Goal: Task Accomplishment & Management: Use online tool/utility

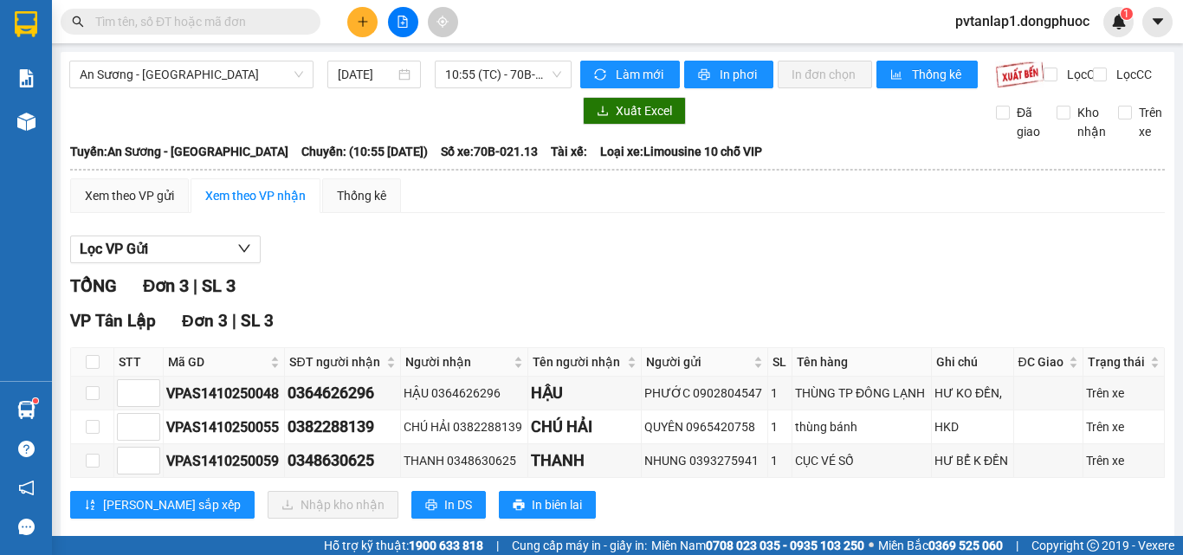
scroll to position [46, 0]
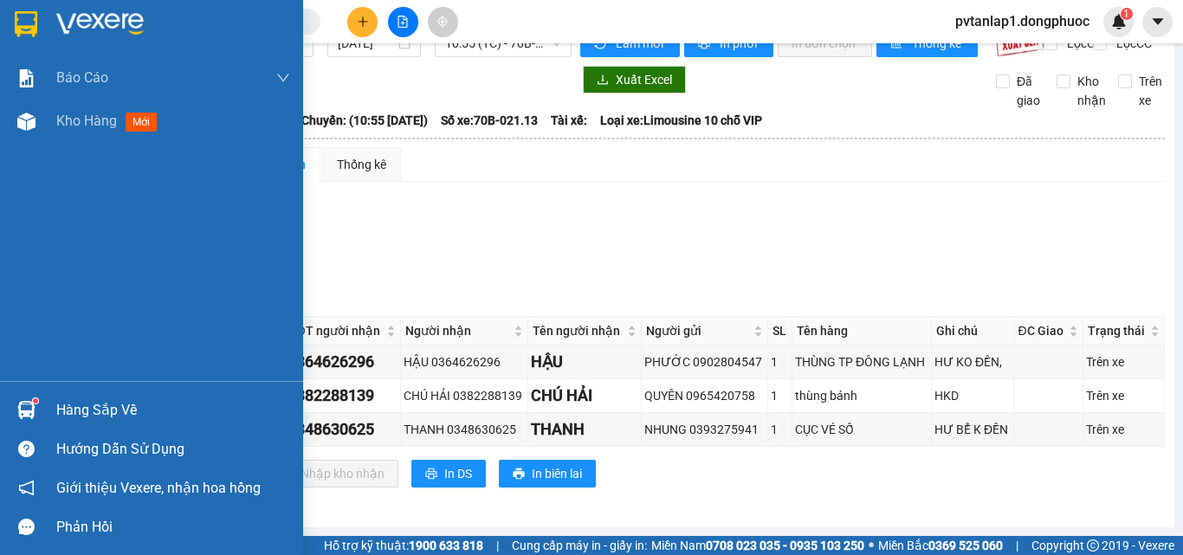
drag, startPoint x: 45, startPoint y: 414, endPoint x: 68, endPoint y: 405, distance: 24.1
click at [56, 416] on div "Hàng sắp về" at bounding box center [151, 409] width 303 height 39
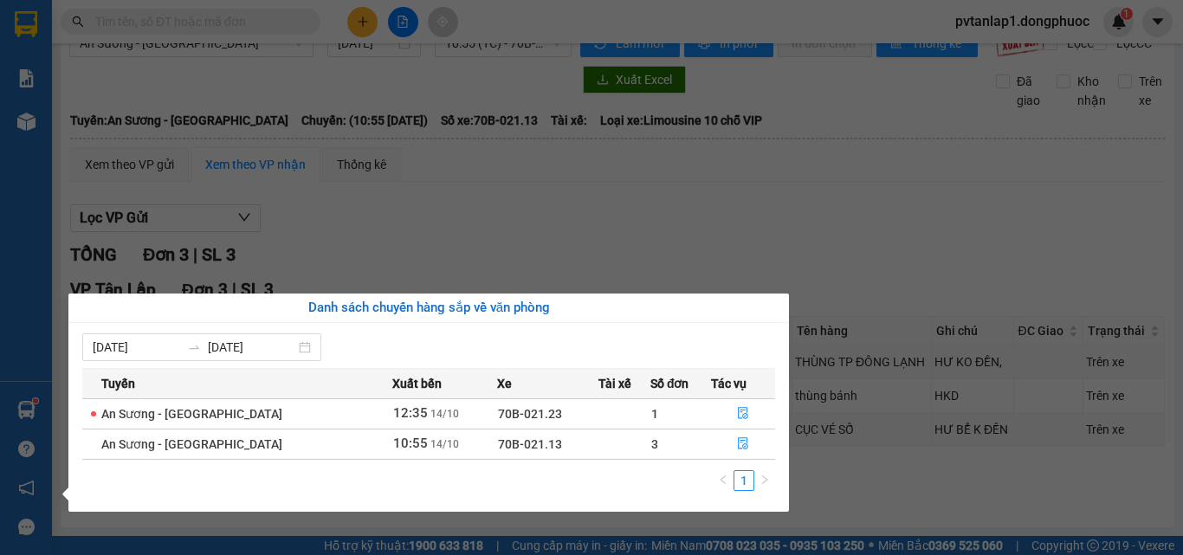
click at [821, 227] on section "Kết quả tìm kiếm ( 0 ) Bộ lọc Ngày tạo đơn gần nhất No Data pvtanlap1.dongphuoc…" at bounding box center [591, 277] width 1183 height 555
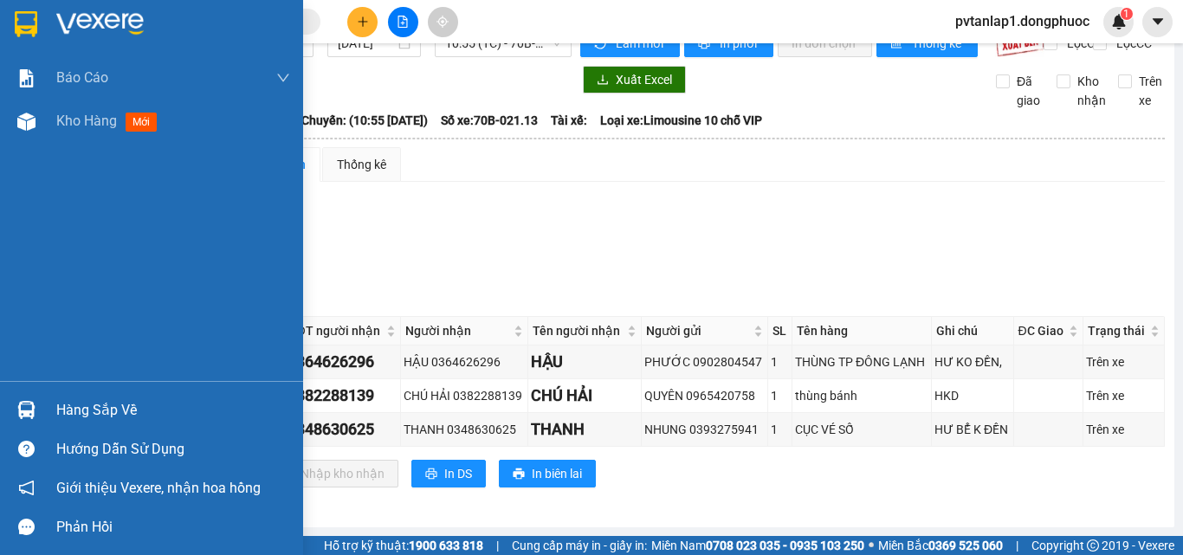
click at [47, 413] on div "Hàng sắp về" at bounding box center [151, 409] width 303 height 39
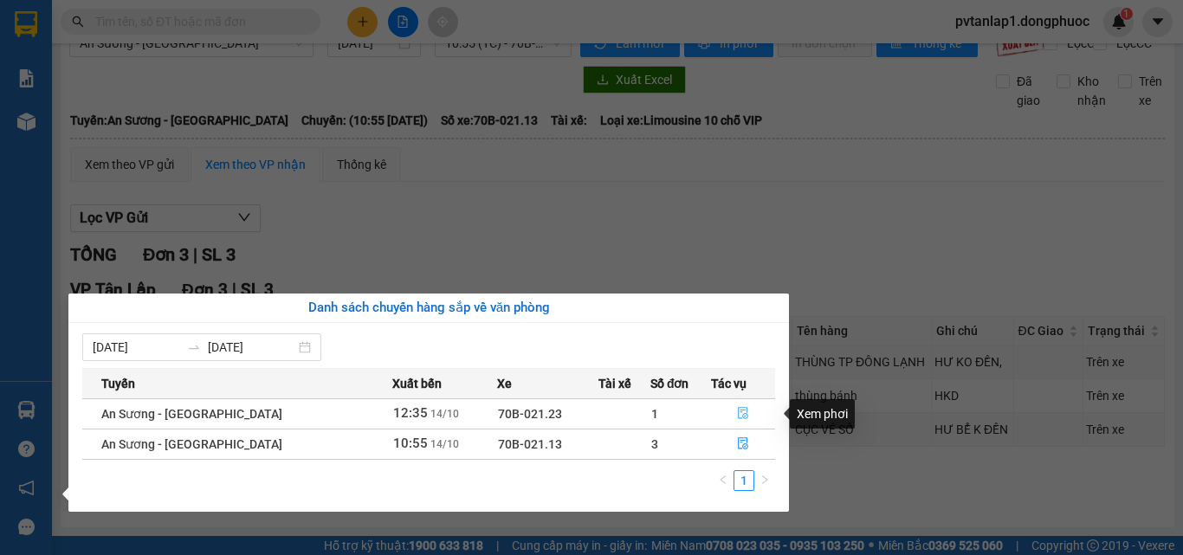
click at [737, 414] on icon "file-done" at bounding box center [743, 413] width 12 height 12
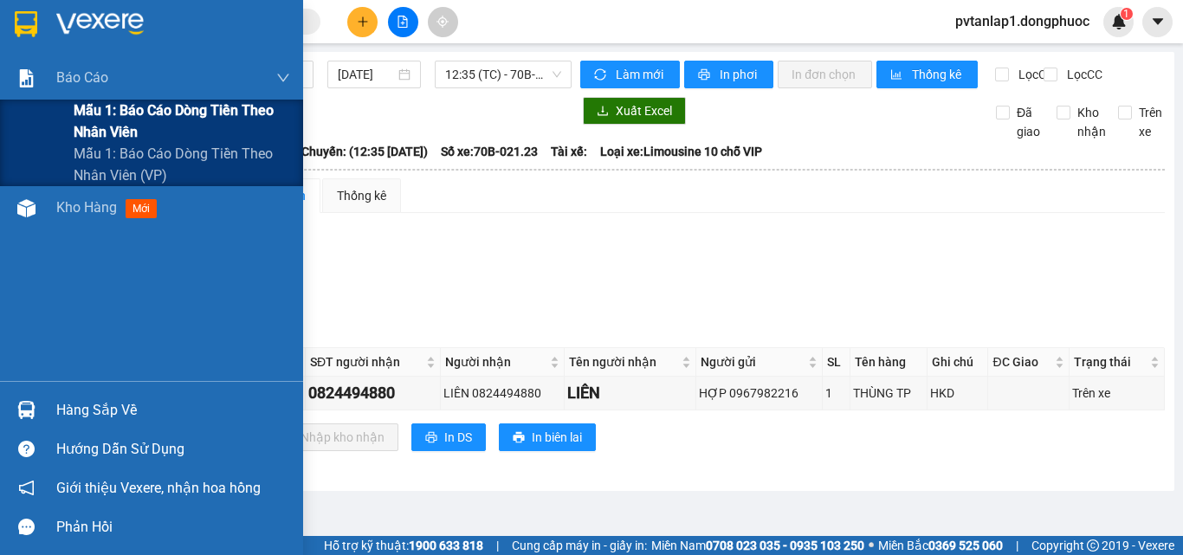
click at [100, 113] on span "Mẫu 1: Báo cáo dòng tiền theo nhân viên" at bounding box center [182, 121] width 216 height 43
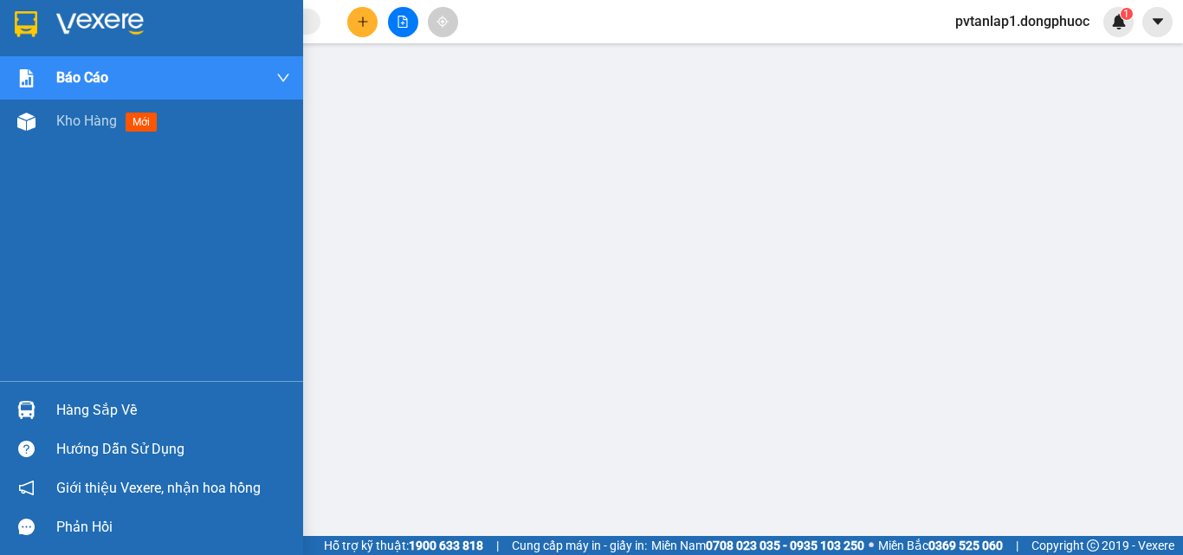
click at [53, 28] on div at bounding box center [151, 28] width 303 height 56
click at [30, 16] on img at bounding box center [26, 24] width 23 height 26
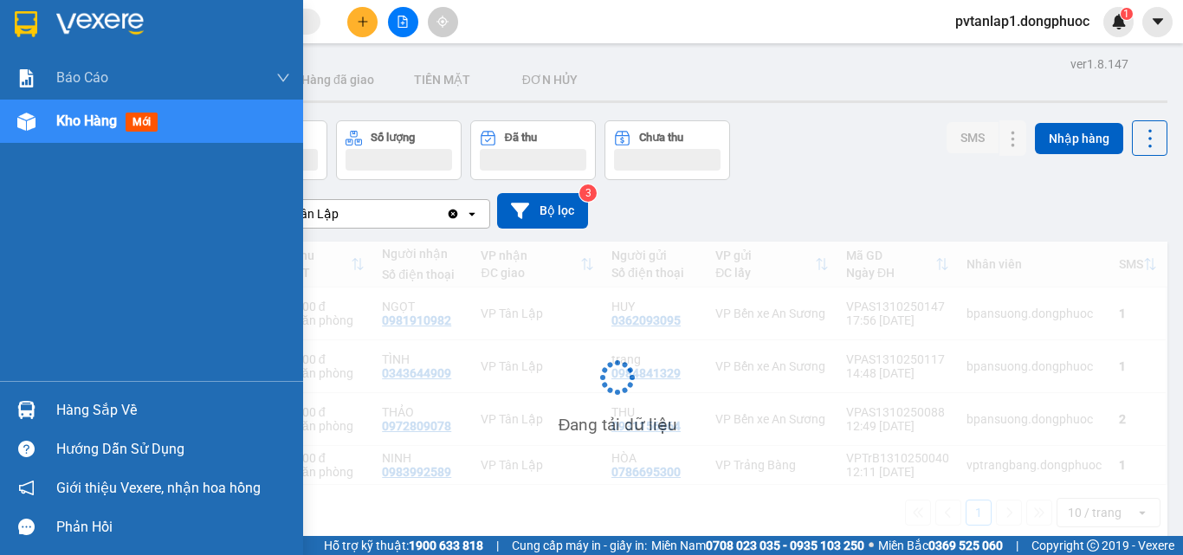
click at [74, 403] on div "Hàng sắp về" at bounding box center [173, 410] width 234 height 26
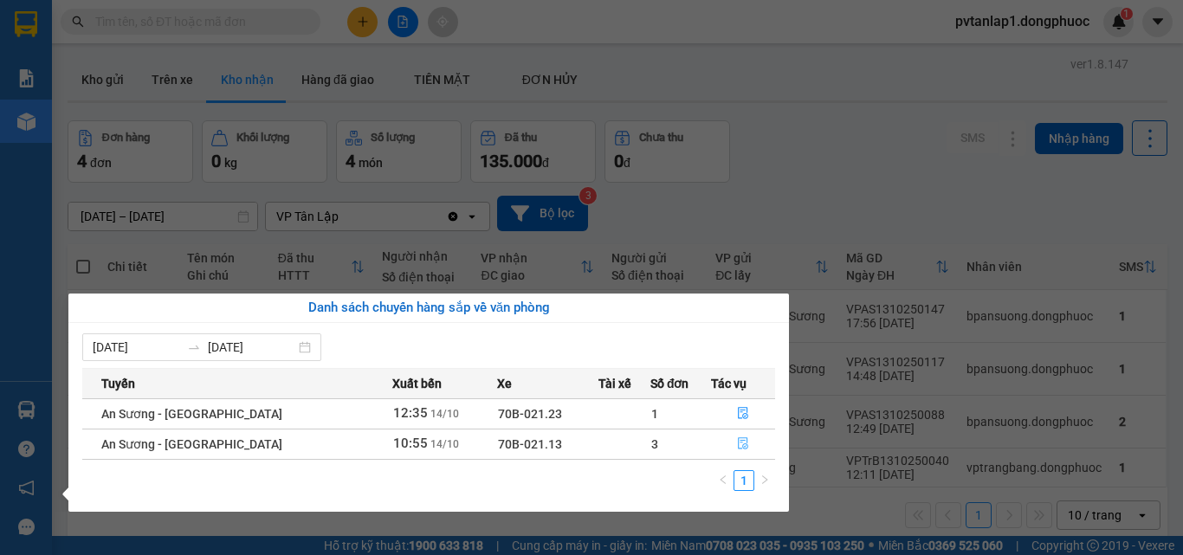
click at [728, 442] on button "button" at bounding box center [743, 444] width 62 height 28
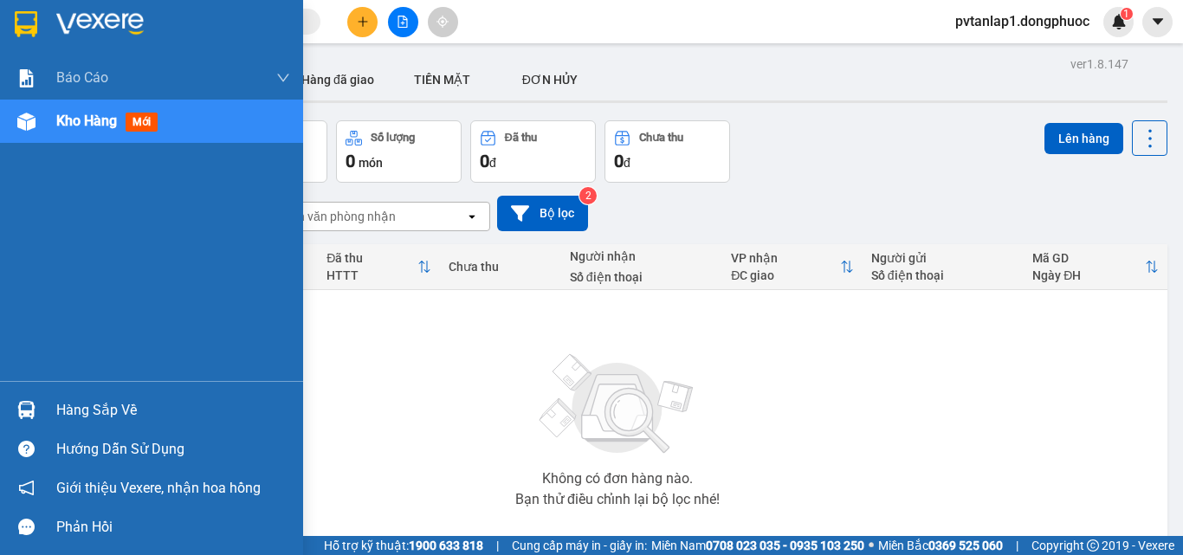
click at [48, 411] on div "Hàng sắp về" at bounding box center [151, 409] width 303 height 39
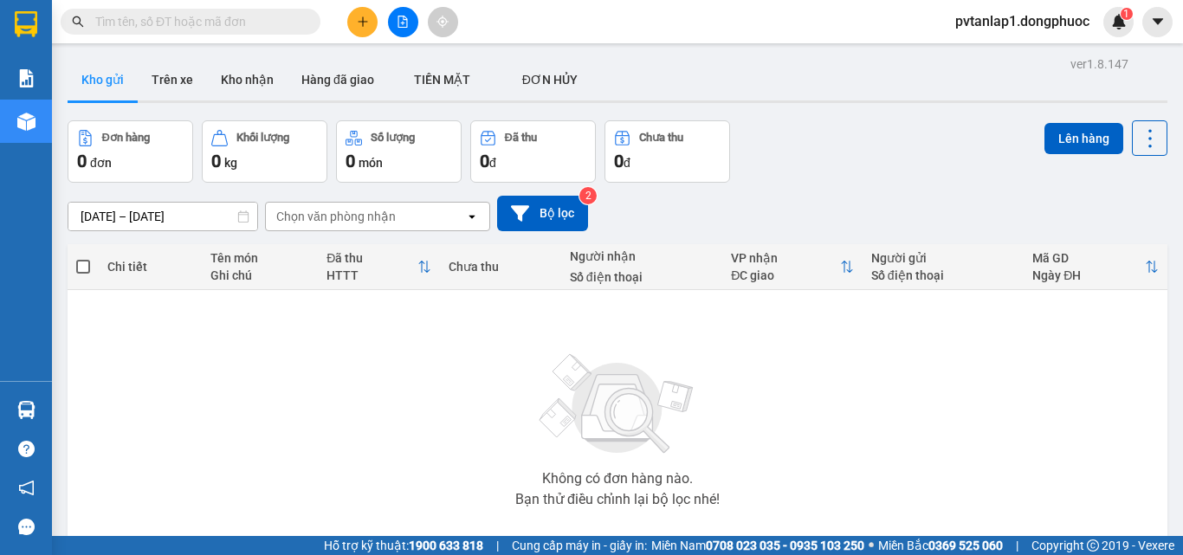
click at [56, 195] on section "Kết quả tìm kiếm ( 0 ) Bộ lọc Ngày tạo đơn gần nhất No Data pvtanlap1.dongphuoc…" at bounding box center [591, 277] width 1183 height 555
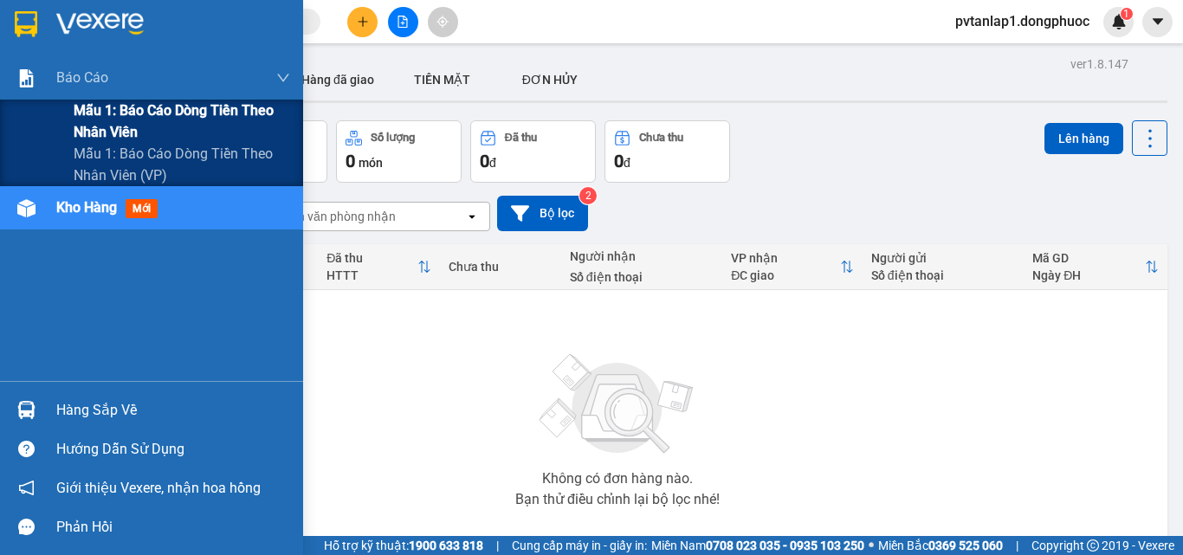
click at [112, 109] on span "Mẫu 1: Báo cáo dòng tiền theo nhân viên" at bounding box center [182, 121] width 216 height 43
